Goal: Find specific page/section: Find specific page/section

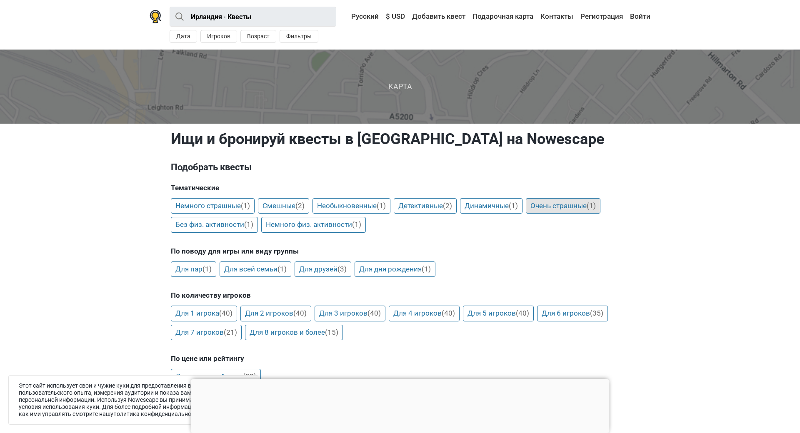
click at [541, 206] on link "Очень страшные (1)" at bounding box center [563, 206] width 75 height 16
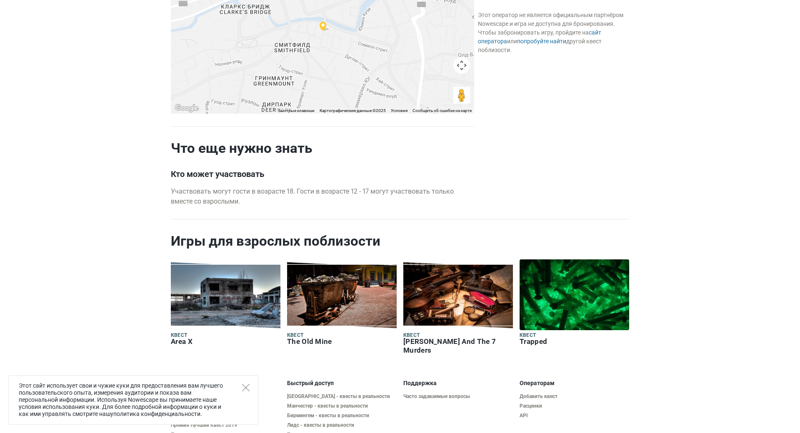
scroll to position [863, 0]
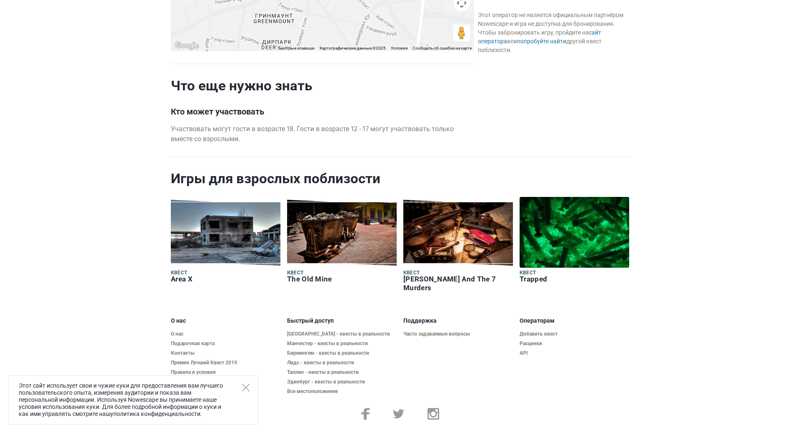
click at [241, 376] on div "Этот сайт использует свои и чужие куки для предоставления вам лучшего пользоват…" at bounding box center [133, 401] width 250 height 50
click at [246, 383] on icon "Close" at bounding box center [246, 388] width 8 height 8
